Goal: Find specific page/section

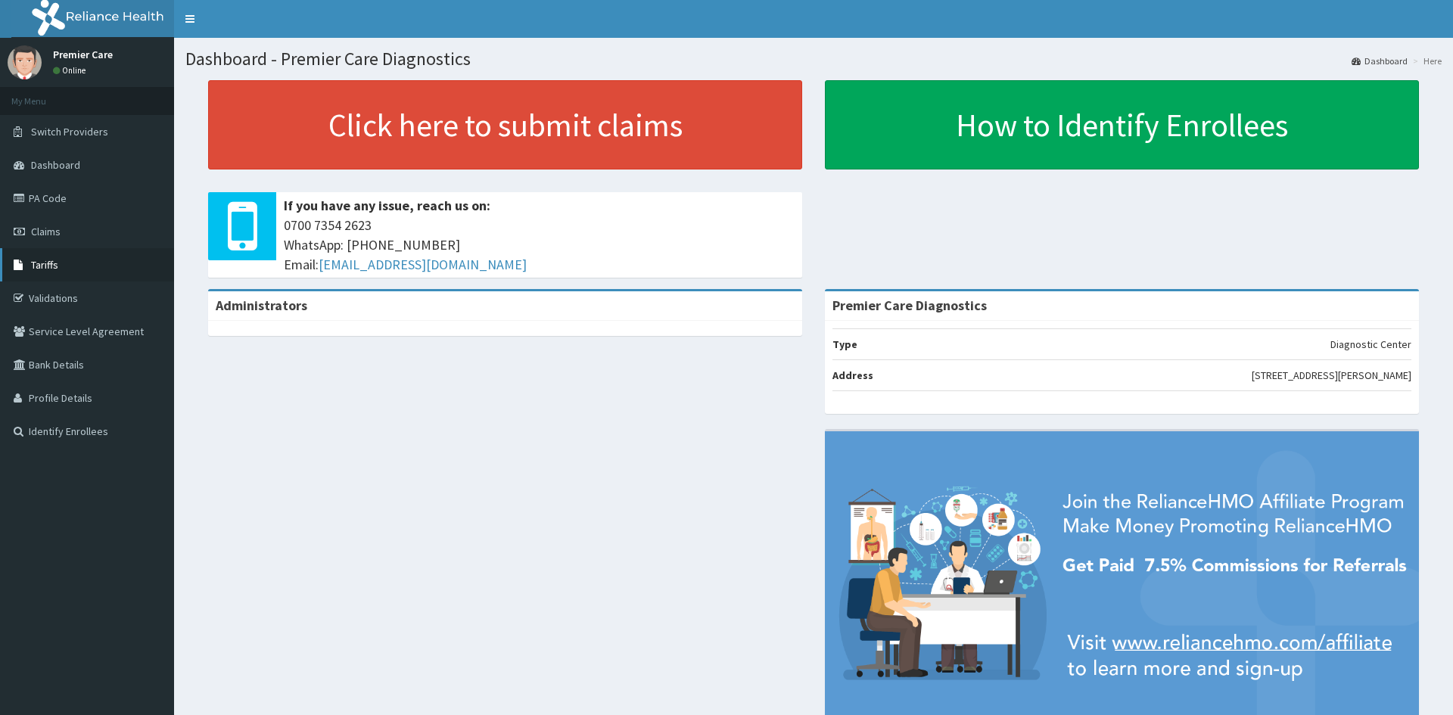
click at [74, 265] on link "Tariffs" at bounding box center [87, 264] width 174 height 33
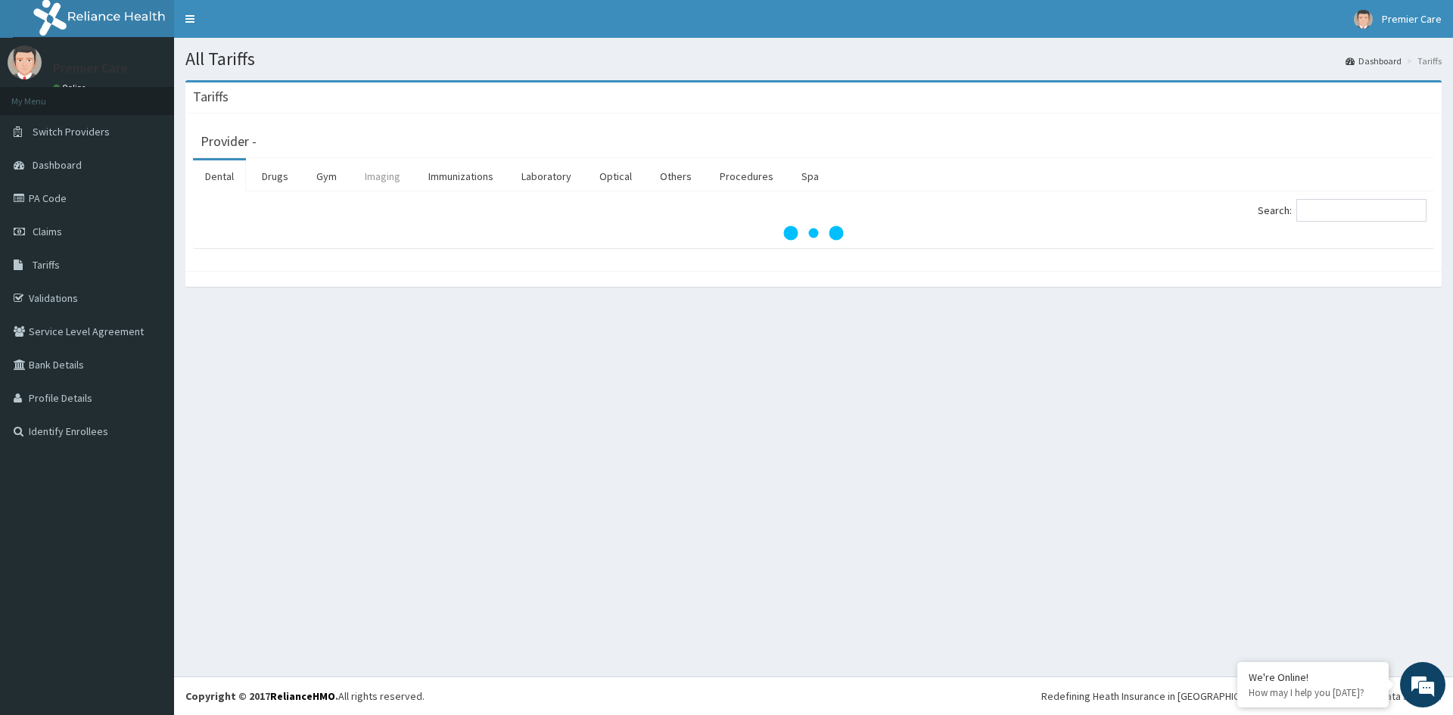
click at [384, 171] on link "Imaging" at bounding box center [383, 176] width 60 height 32
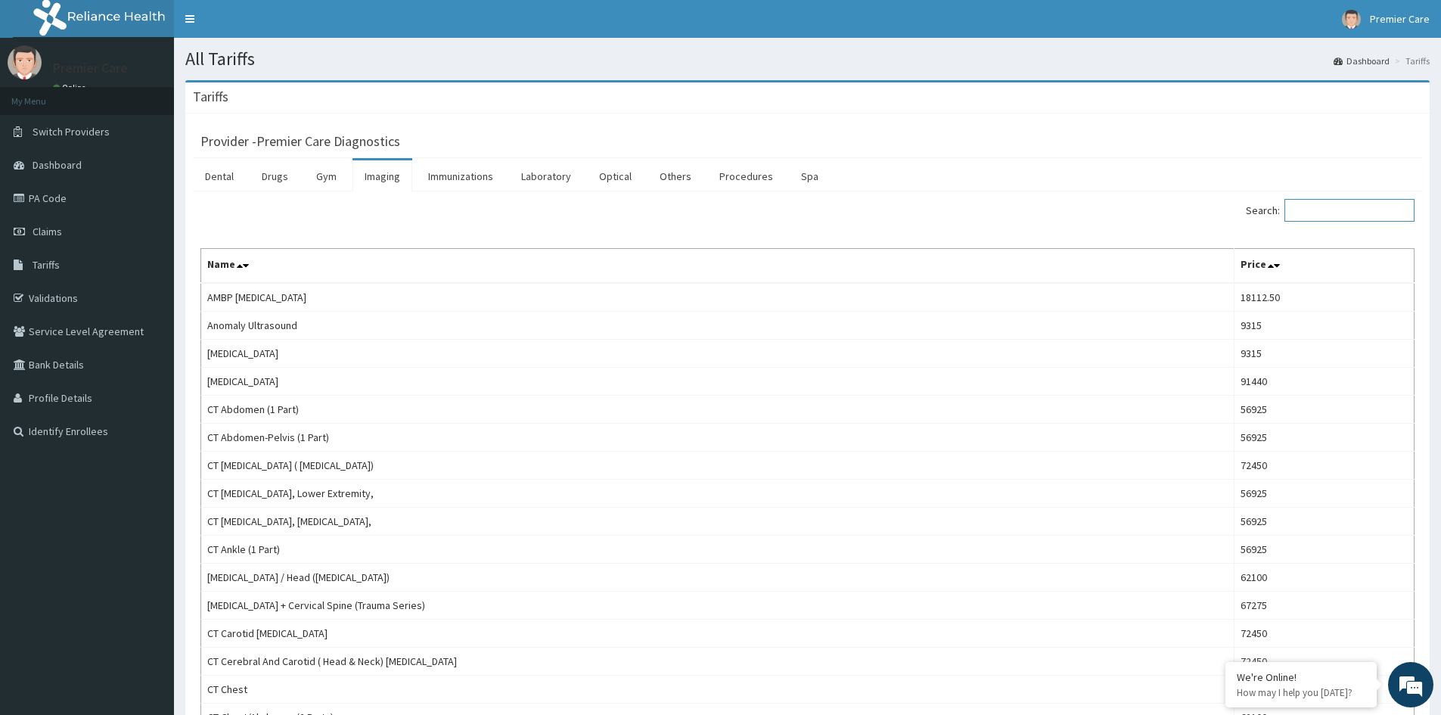
click at [1332, 212] on input "Search:" at bounding box center [1350, 210] width 130 height 23
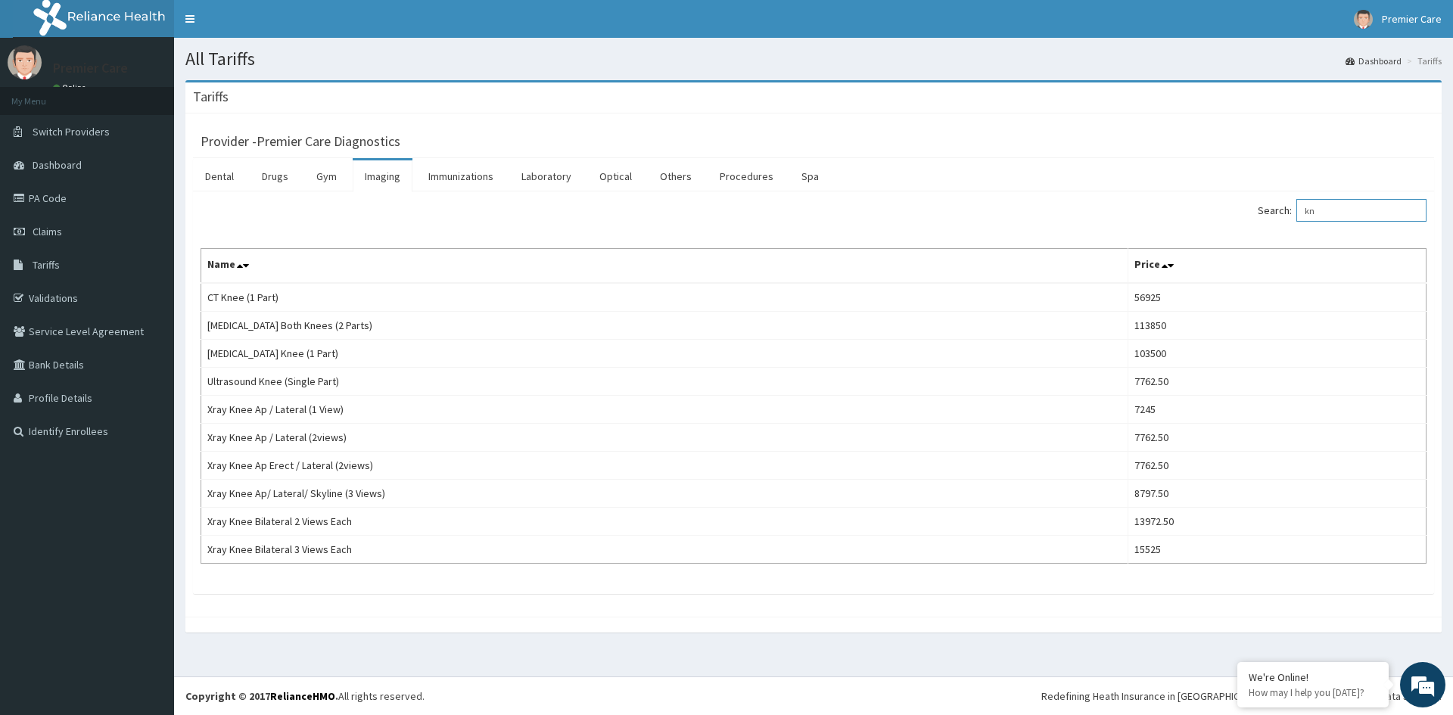
type input "k"
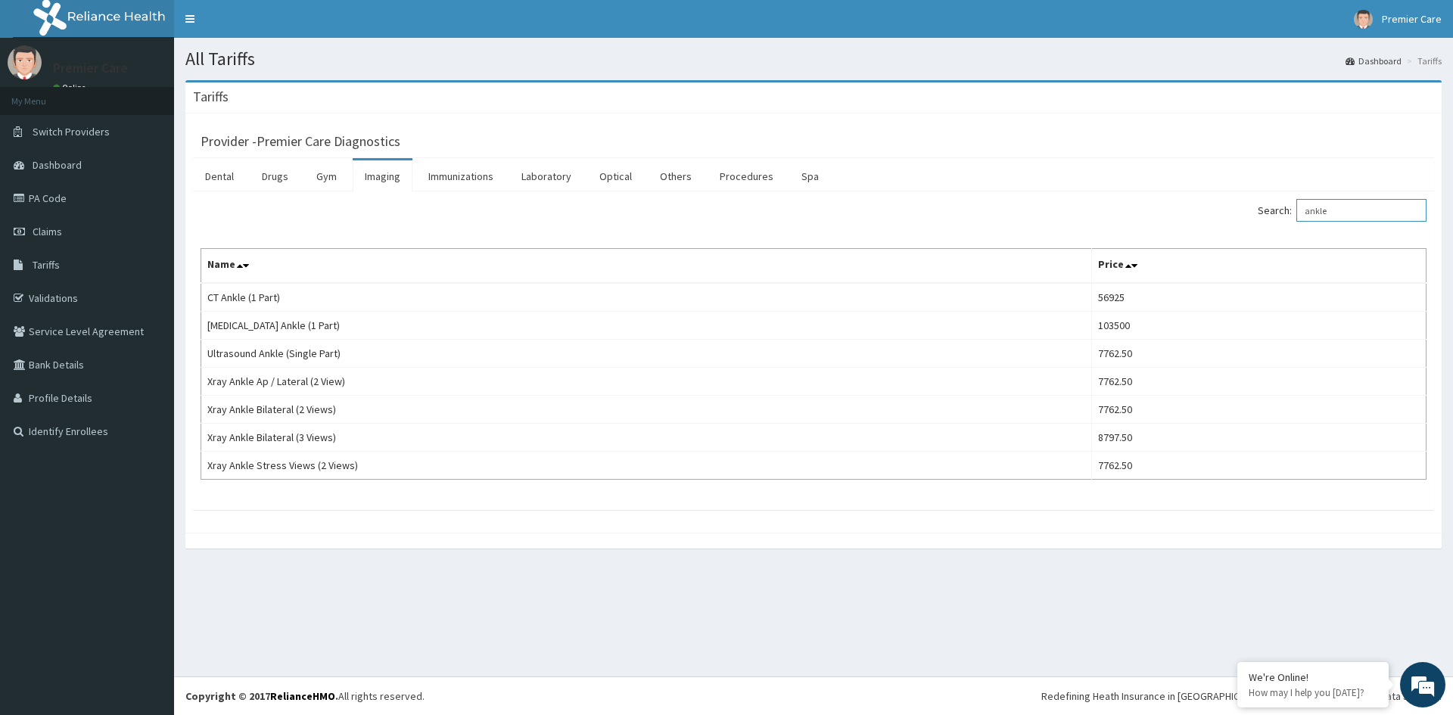
type input "ankle"
